Goal: Information Seeking & Learning: Learn about a topic

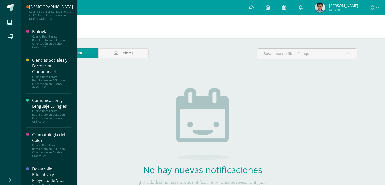
click at [42, 71] on div "Ciencias Sociales y Formación Ciudadana 4" at bounding box center [51, 65] width 38 height 17
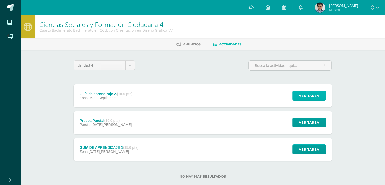
click at [307, 98] on span "Ver tarea" at bounding box center [309, 95] width 20 height 9
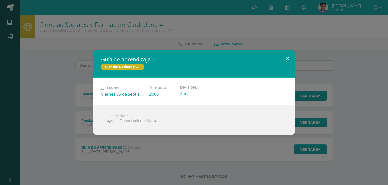
click at [287, 57] on button at bounding box center [288, 58] width 14 height 17
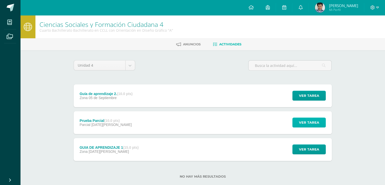
click at [310, 122] on span "Ver tarea" at bounding box center [309, 122] width 20 height 9
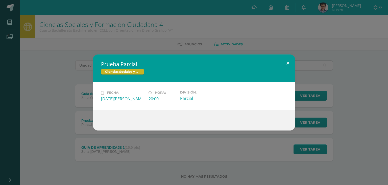
click at [291, 61] on button at bounding box center [288, 62] width 14 height 17
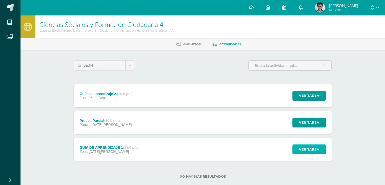
click at [304, 153] on span "Ver tarea" at bounding box center [309, 148] width 20 height 9
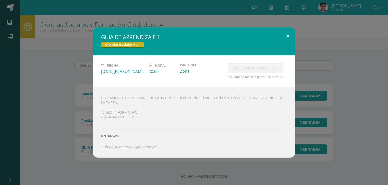
click at [290, 36] on button at bounding box center [288, 35] width 14 height 17
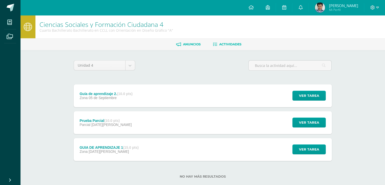
click at [191, 45] on span "Anuncios" at bounding box center [192, 44] width 18 height 4
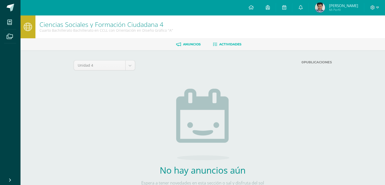
click at [222, 47] on link "Actividades" at bounding box center [227, 44] width 29 height 8
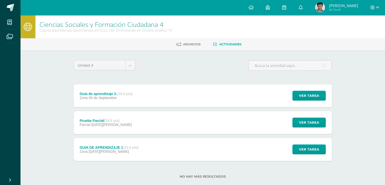
click at [181, 59] on div "Unidad 4 Unidad 1 Unidad 2 Unidad 3 Unidad 4 Guía de aprendizaje 2. (10.0 pts) …" at bounding box center [202, 122] width 278 height 144
